Goal: Communication & Community: Connect with others

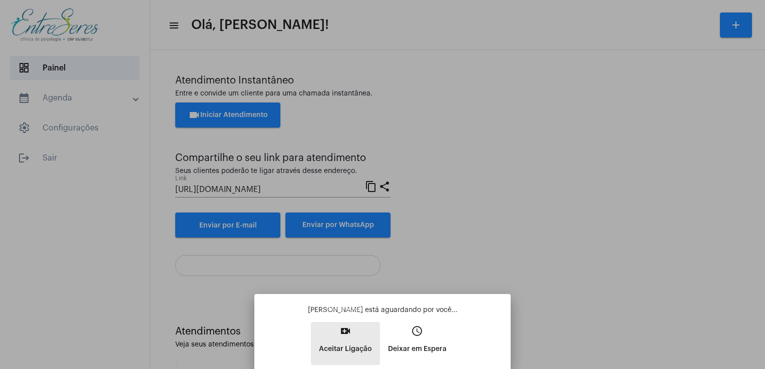
click at [356, 345] on p "Aceitar Ligação" at bounding box center [345, 349] width 53 height 18
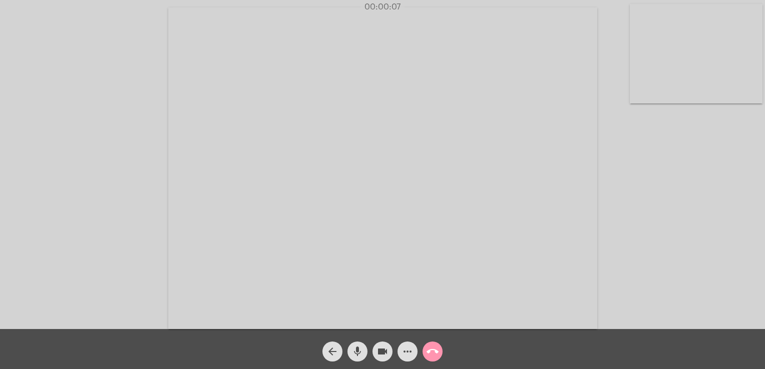
click at [711, 118] on div "Acessando Câmera e Microfone..." at bounding box center [382, 167] width 763 height 329
